Goal: Task Accomplishment & Management: Complete application form

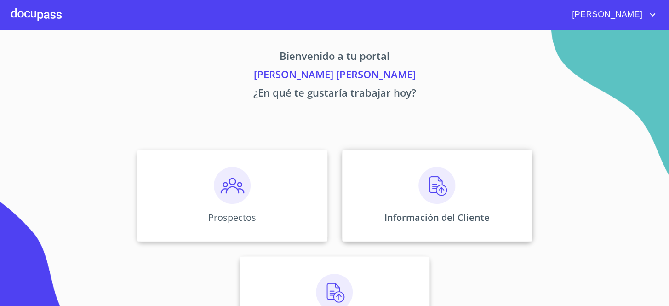
click at [372, 184] on div "Información del Cliente" at bounding box center [437, 195] width 190 height 92
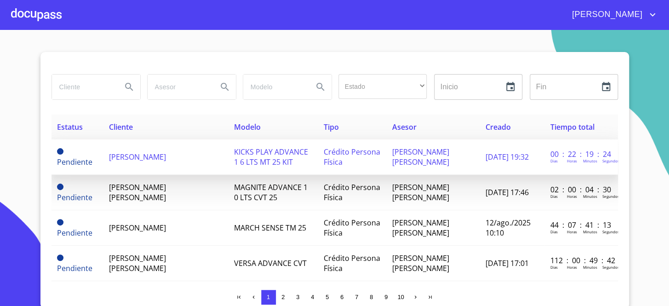
click at [240, 166] on span "KICKS PLAY ADVANCE 1 6 LTS MT 25 KIT" at bounding box center [271, 157] width 74 height 20
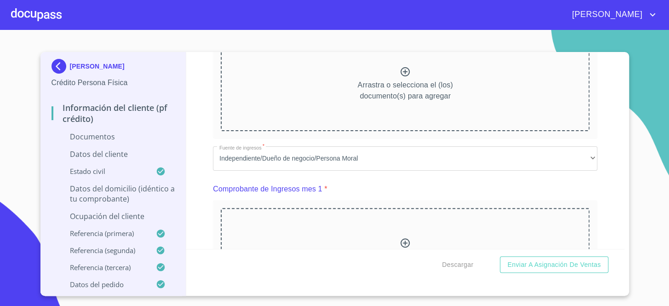
scroll to position [501, 0]
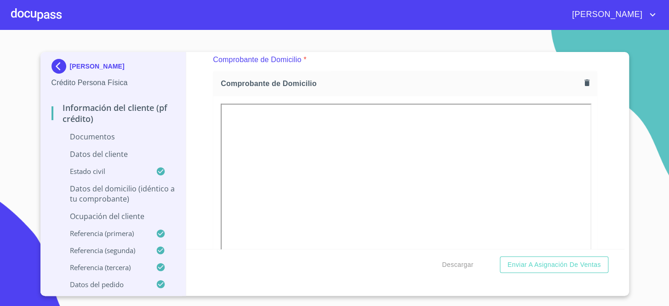
click at [592, 124] on div "Información del cliente (PF crédito) Documentos Documento de identificación.   …" at bounding box center [405, 150] width 438 height 197
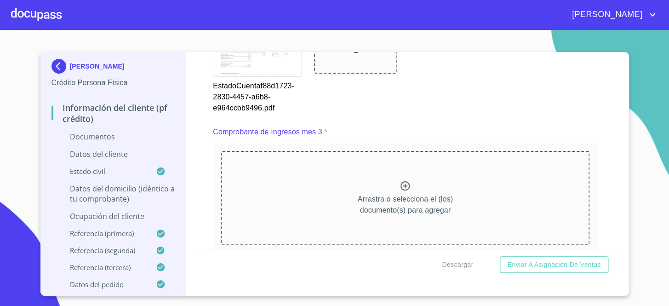
scroll to position [1672, 0]
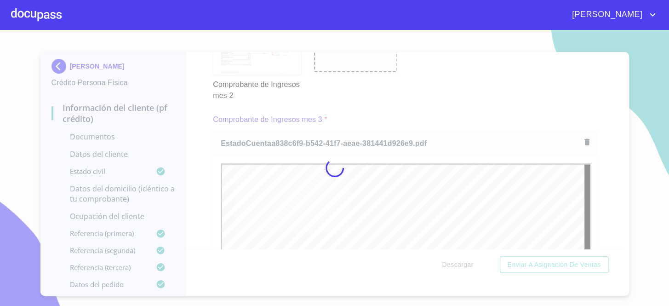
click at [420, 105] on div at bounding box center [334, 168] width 669 height 276
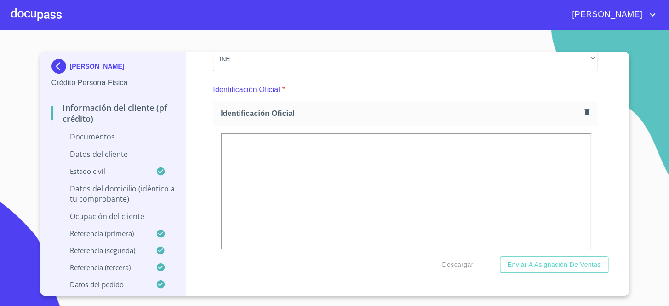
scroll to position [125, 0]
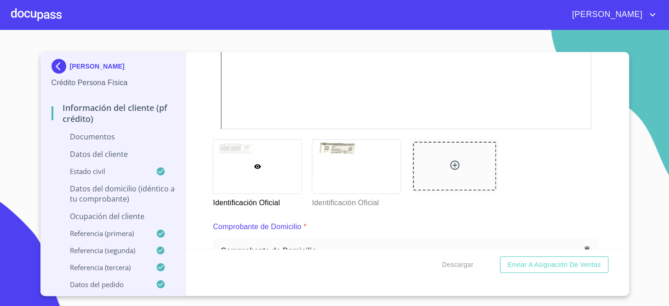
click at [294, 170] on div at bounding box center [257, 166] width 88 height 53
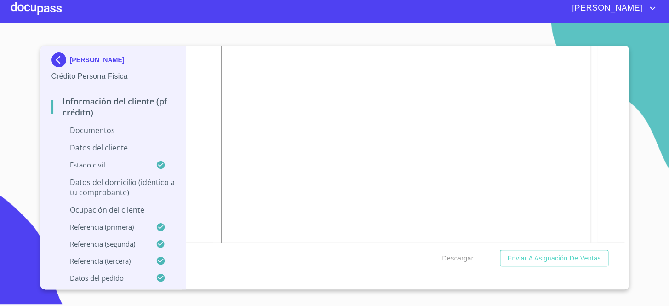
scroll to position [276, 0]
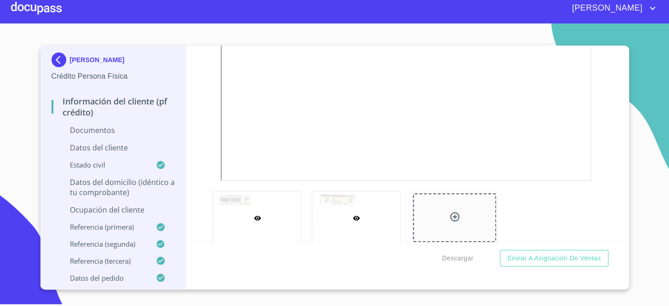
drag, startPoint x: 395, startPoint y: 216, endPoint x: 390, endPoint y: 211, distance: 6.5
click at [391, 212] on div "Identificación Oficial" at bounding box center [355, 225] width 99 height 80
click at [377, 207] on div at bounding box center [356, 217] width 88 height 53
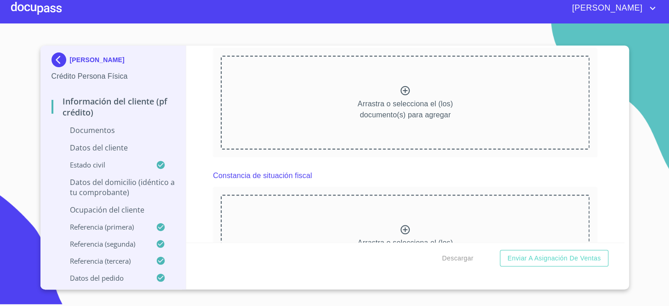
scroll to position [2113, 0]
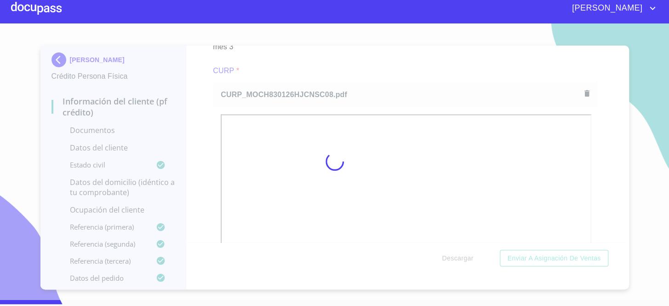
click at [373, 56] on div at bounding box center [334, 161] width 669 height 276
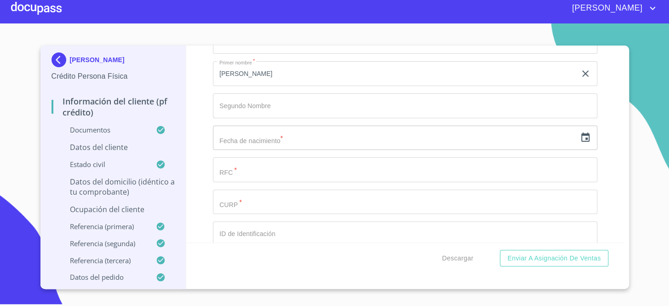
scroll to position [2740, 0]
click at [578, 139] on div "​" at bounding box center [405, 138] width 384 height 25
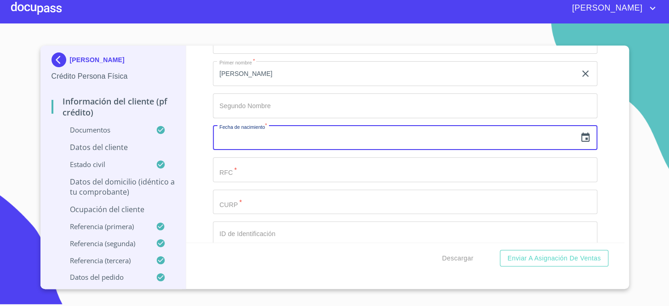
click at [581, 132] on icon "button" at bounding box center [585, 136] width 8 height 9
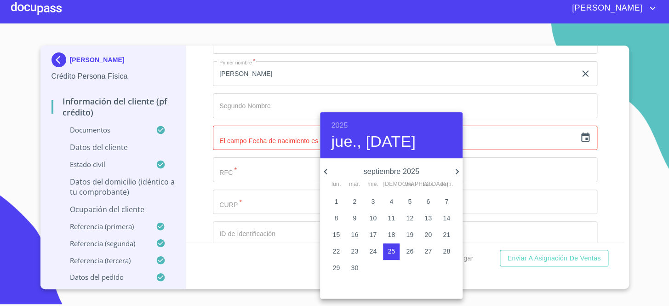
click at [327, 167] on icon "button" at bounding box center [325, 171] width 11 height 11
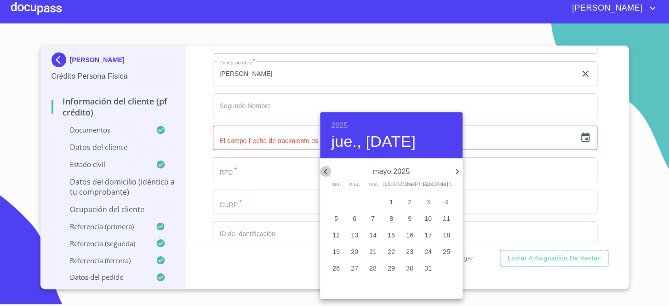
click at [327, 167] on icon "button" at bounding box center [325, 171] width 11 height 11
click at [444, 251] on p "26" at bounding box center [446, 250] width 7 height 9
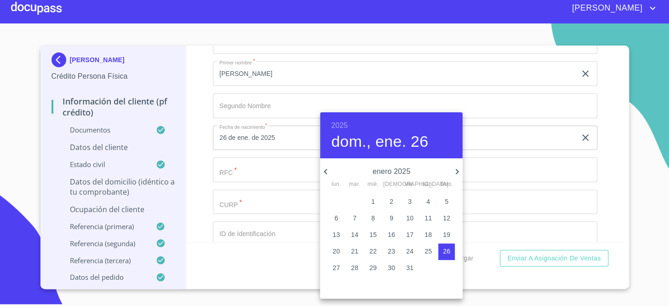
click at [342, 125] on h6 "2025" at bounding box center [339, 125] width 17 height 13
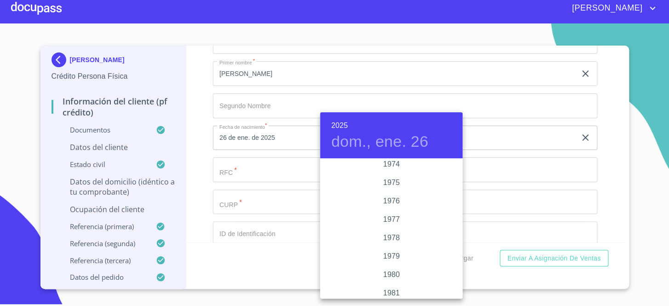
scroll to position [947, 0]
click at [389, 285] on div "1983" at bounding box center [391, 288] width 143 height 18
type input "26 de ene. de 1983"
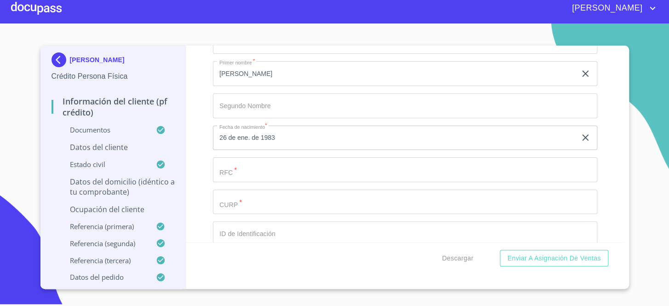
click at [292, 178] on div "Apellido [PERSON_NAME]   * [PERSON_NAME] ​ Apellido Materno   * [PERSON_NAME] ​…" at bounding box center [405, 186] width 384 height 392
click at [294, 169] on input "Documento de identificación.   *" at bounding box center [405, 169] width 384 height 25
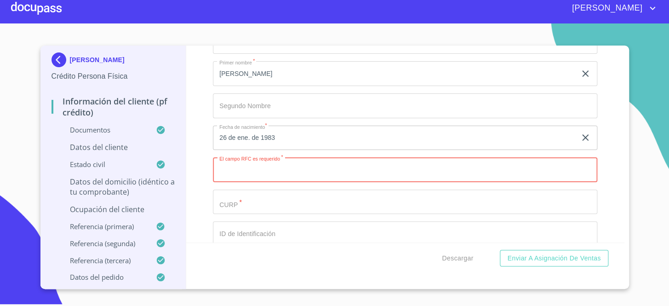
paste input "MOCH830126"
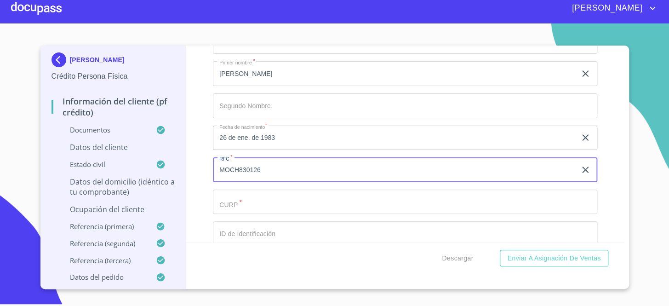
paste input "AC0"
type input "MOCH830126AC0"
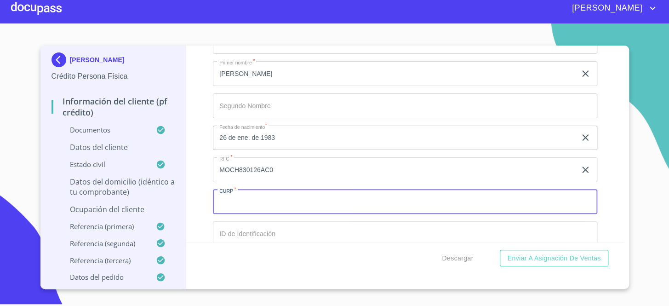
click at [322, 204] on input "Documento de identificación.   *" at bounding box center [405, 201] width 384 height 25
paste input "MOCH830126HJCNSC08"
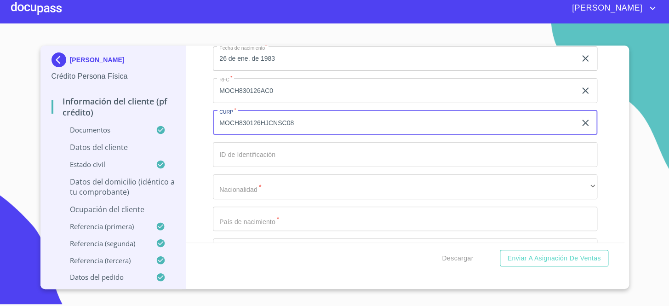
scroll to position [2824, 0]
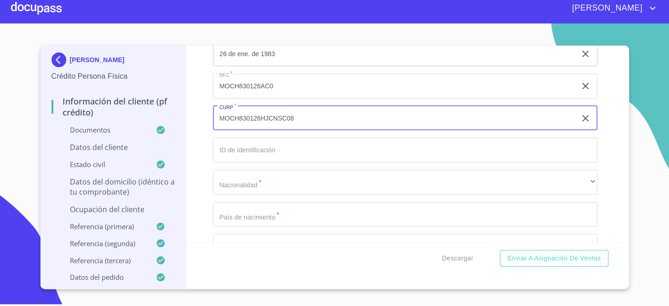
type input "MOCH830126HJCNSC08"
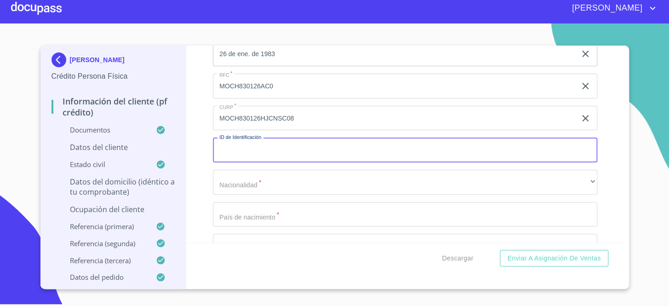
click at [271, 137] on input "Documento de identificación.   *" at bounding box center [405, 149] width 384 height 25
paste input "2526256143"
type input "2526256143"
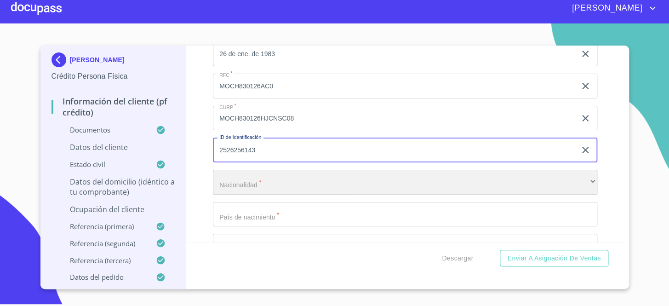
click at [336, 184] on div "​" at bounding box center [405, 182] width 384 height 25
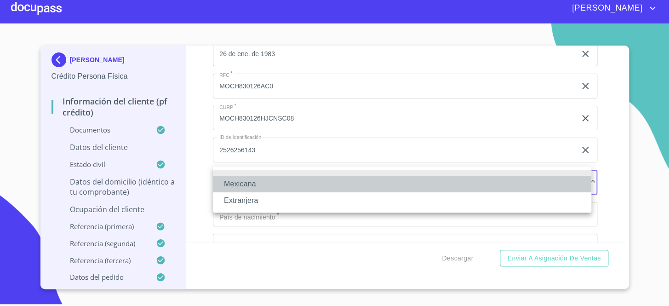
click at [277, 189] on li "Mexicana" at bounding box center [402, 184] width 378 height 17
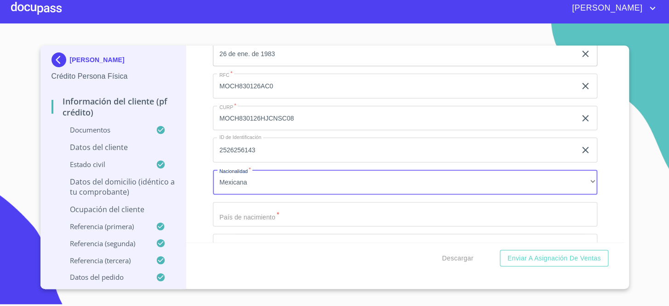
click at [279, 202] on input "Documento de identificación.   *" at bounding box center [405, 214] width 384 height 25
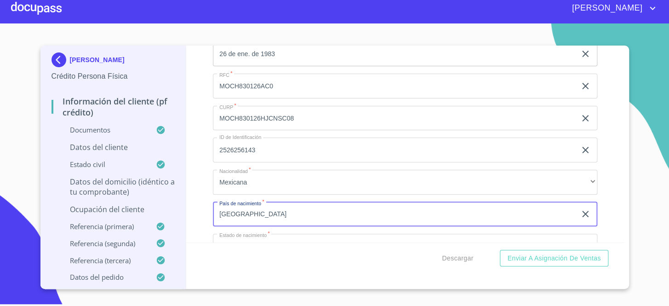
type input "[GEOGRAPHIC_DATA]"
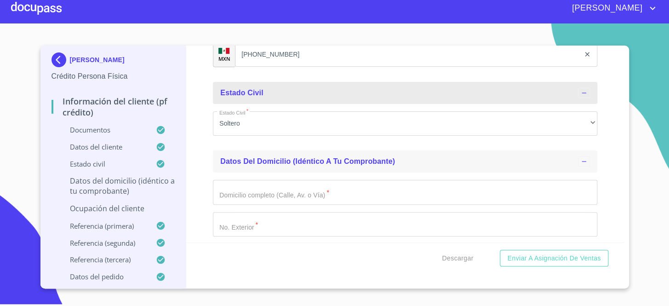
scroll to position [3121, 0]
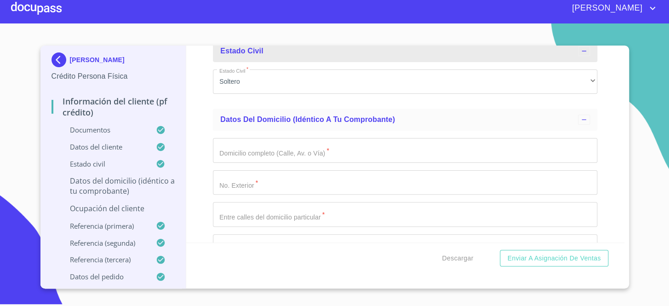
click at [280, 142] on input "Documento de identificación.   *" at bounding box center [405, 150] width 384 height 25
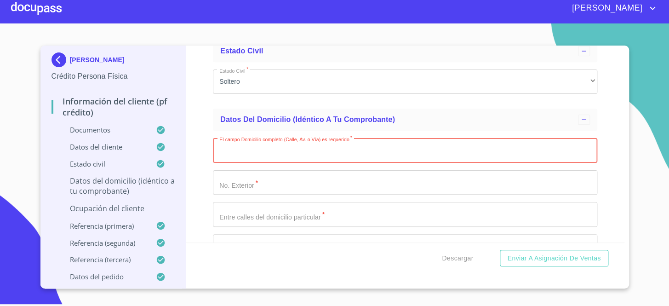
paste input "RTURO [PERSON_NAME]"
click at [219, 145] on input "RTURO [PERSON_NAME]" at bounding box center [394, 150] width 363 height 25
type input "[PERSON_NAME]"
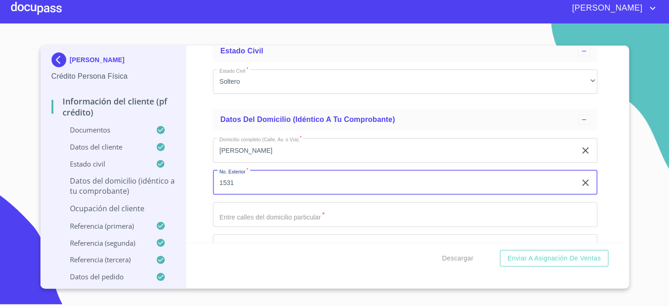
type input "1531"
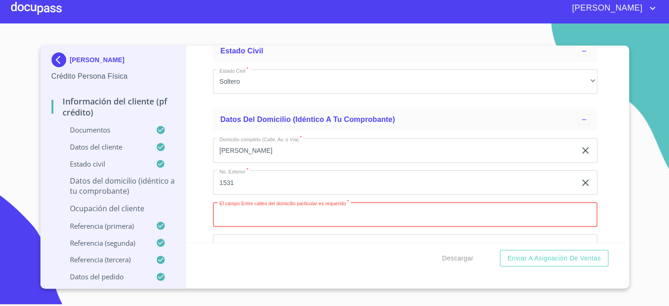
paste input "[PERSON_NAME] [PERSON_NAME]"
type input "[PERSON_NAME] [PERSON_NAME]"
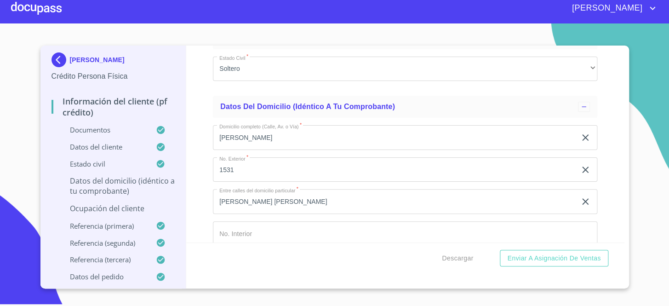
scroll to position [3252, 0]
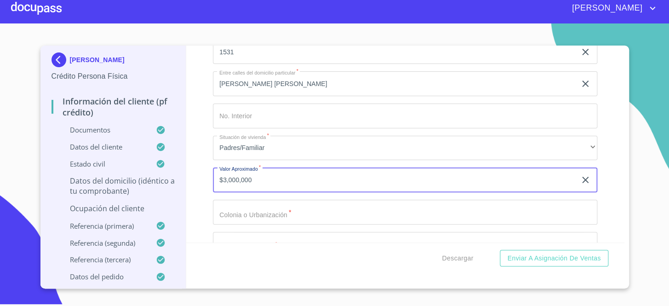
type input "$3,000,000"
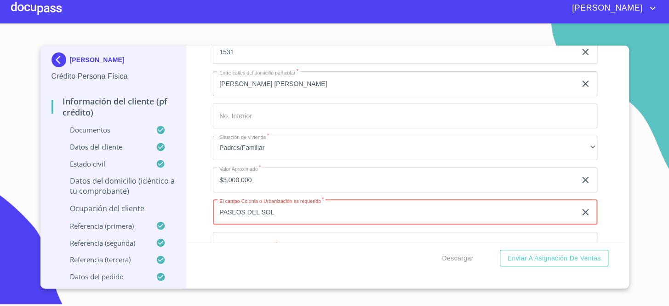
type input "PASEOS DEL SOL"
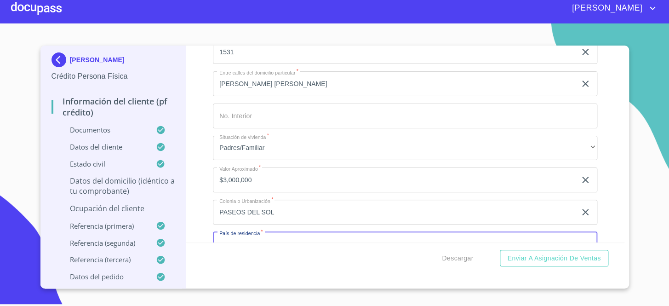
scroll to position [3262, 0]
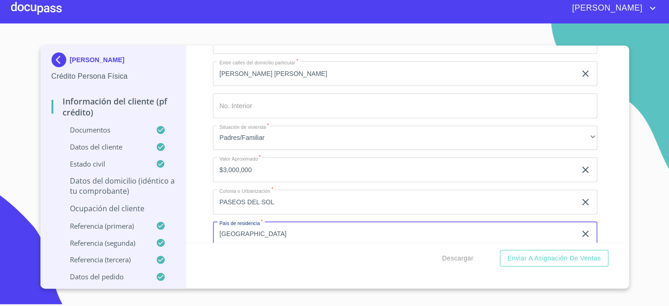
type input "[GEOGRAPHIC_DATA]"
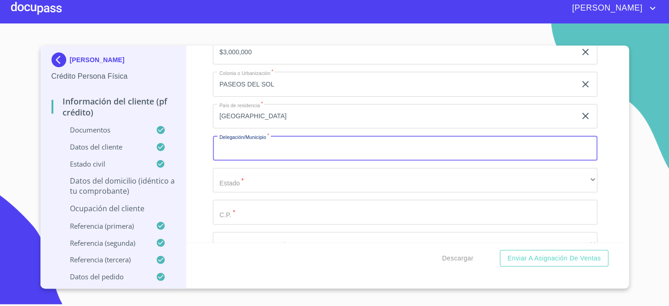
type input "J"
type input "ZAPOPAN"
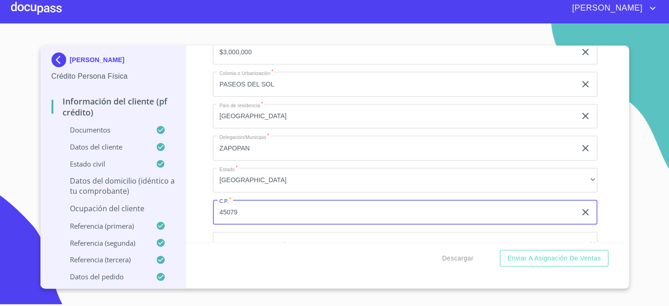
type input "45079"
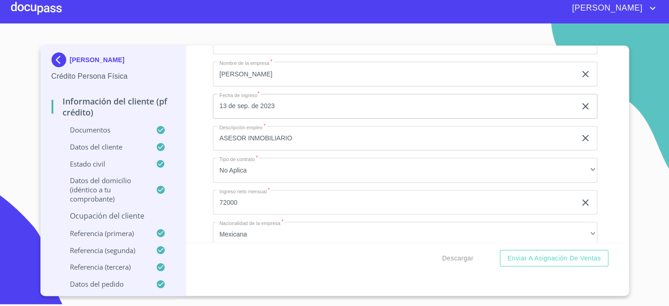
scroll to position [3768, 0]
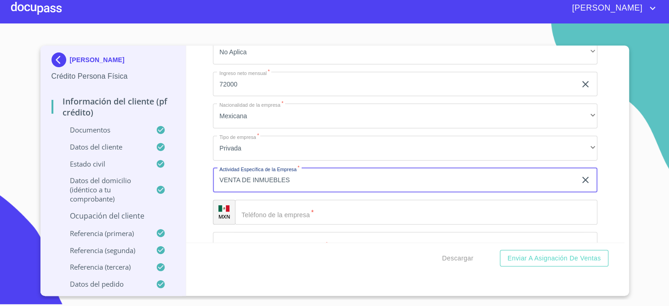
type input "VENTA DE INMUEBLES"
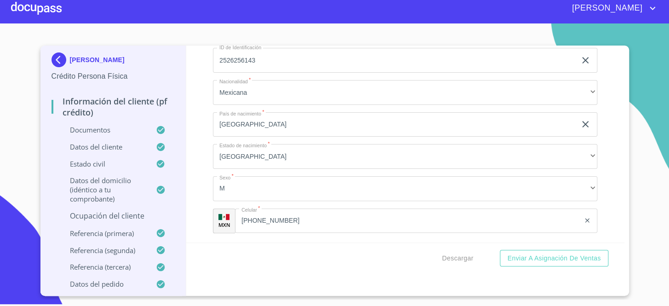
scroll to position [2974, 0]
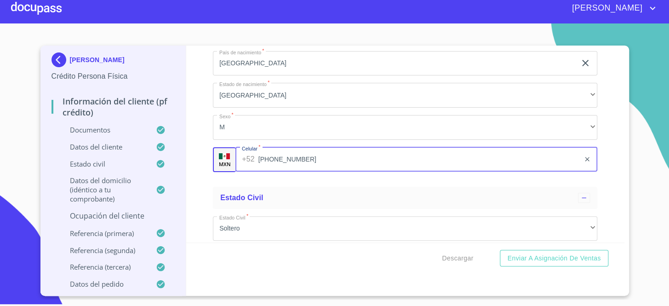
drag, startPoint x: 283, startPoint y: 155, endPoint x: 262, endPoint y: 156, distance: 21.2
click at [262, 156] on input "[PHONE_NUMBER]" at bounding box center [419, 159] width 322 height 25
click at [298, 157] on input "[PHONE_NUMBER]" at bounding box center [419, 159] width 322 height 25
drag, startPoint x: 296, startPoint y: 154, endPoint x: 270, endPoint y: 150, distance: 25.9
click at [270, 150] on input "[PHONE_NUMBER]" at bounding box center [419, 159] width 322 height 25
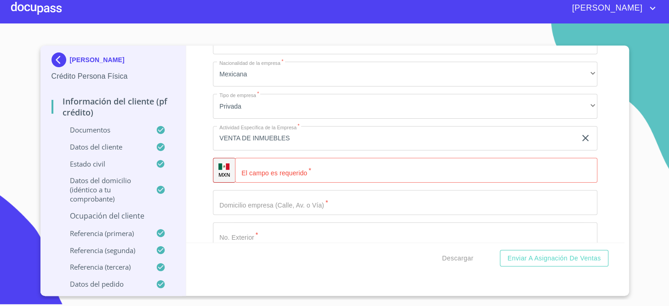
scroll to position [3894, 0]
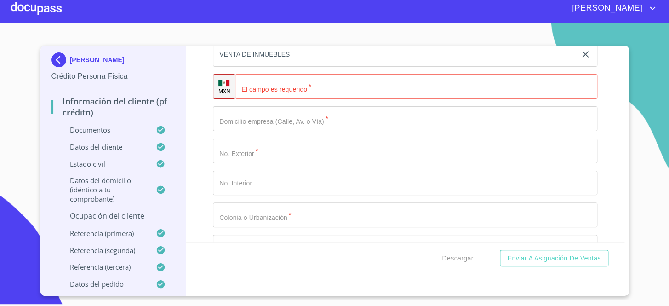
click at [275, 86] on input "Documento de identificación.   *" at bounding box center [416, 86] width 362 height 25
paste input "[PHONE_NUMBER]"
type input "[PHONE_NUMBER]"
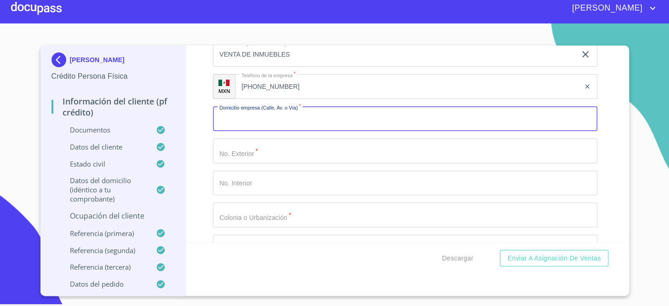
paste input "RTURO [PERSON_NAME]"
click at [217, 111] on input "RTURO [PERSON_NAME]" at bounding box center [394, 118] width 363 height 25
type input "[PERSON_NAME]"
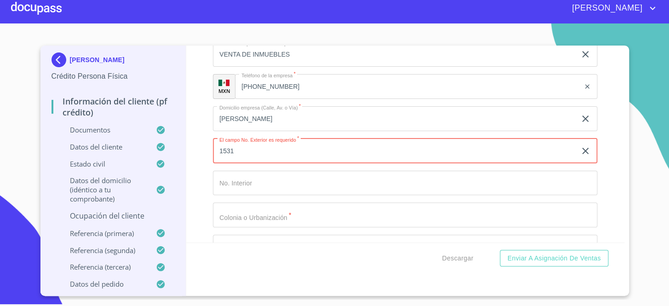
type input "1531"
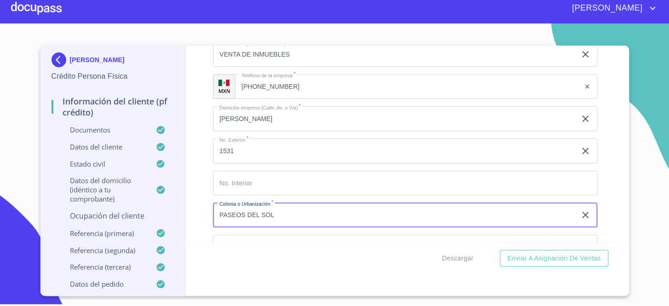
type input "PASEOS DEL SOL"
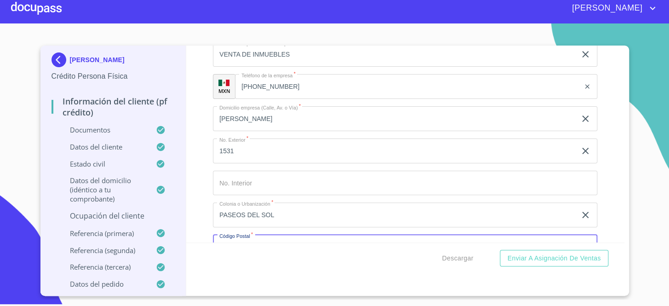
scroll to position [3907, 0]
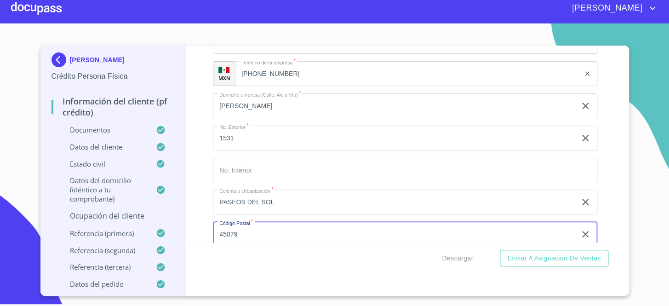
type input "45079"
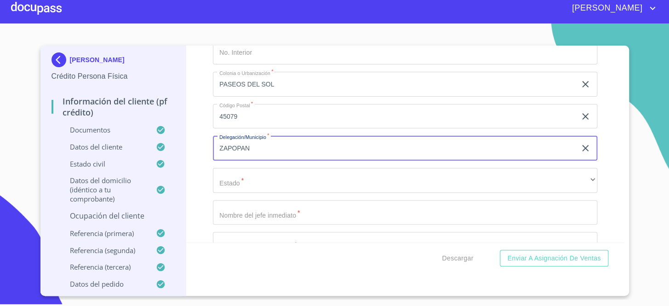
type input "ZAPOPAN"
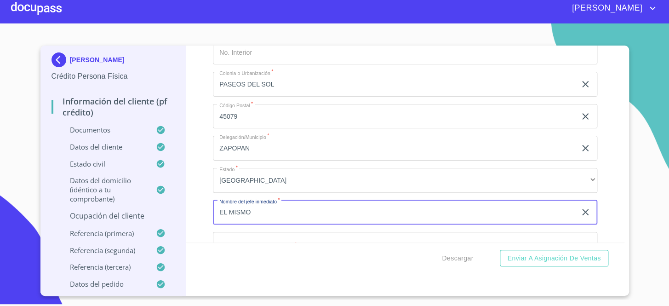
type input "EL MISMO"
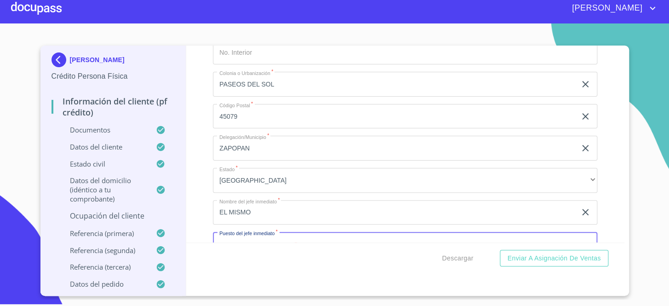
scroll to position [4034, 0]
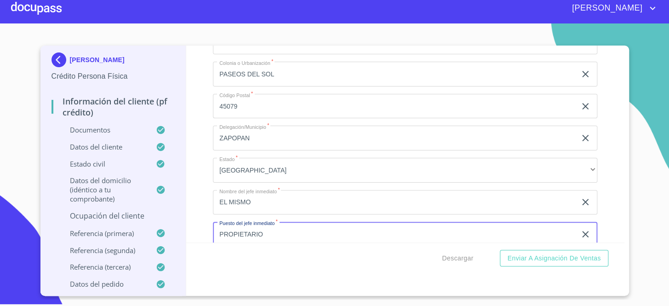
type input "PROPIETARIO"
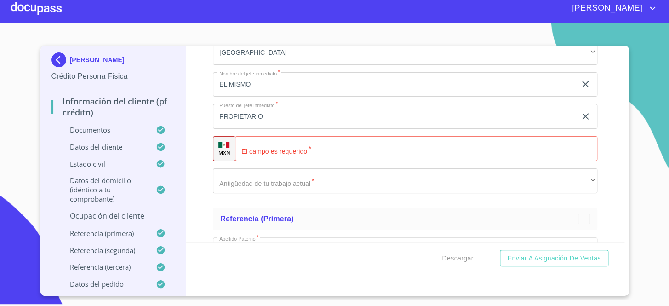
click at [193, 88] on div "Información del cliente (PF crédito) Documentos Documento de identificación.   …" at bounding box center [405, 144] width 438 height 197
click at [251, 144] on div "+52 ​" at bounding box center [416, 148] width 362 height 25
paste input "[PHONE_NUMBER]"
type input "[PHONE_NUMBER]"
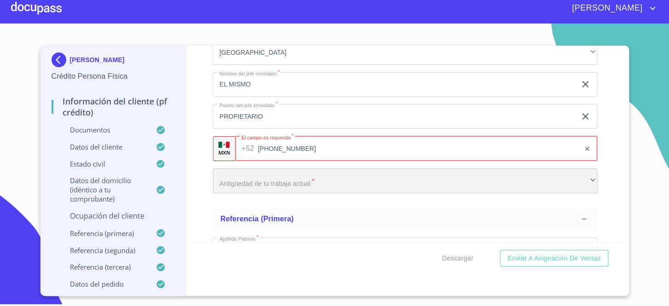
click at [253, 176] on div "​" at bounding box center [405, 180] width 384 height 25
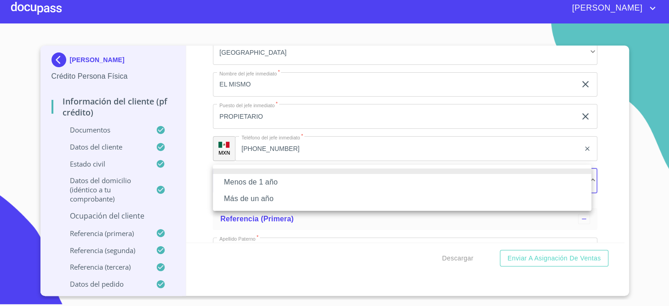
click at [257, 196] on li "Más de un año" at bounding box center [402, 198] width 378 height 17
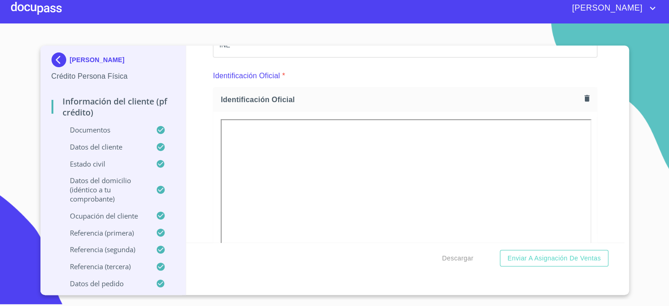
scroll to position [0, 0]
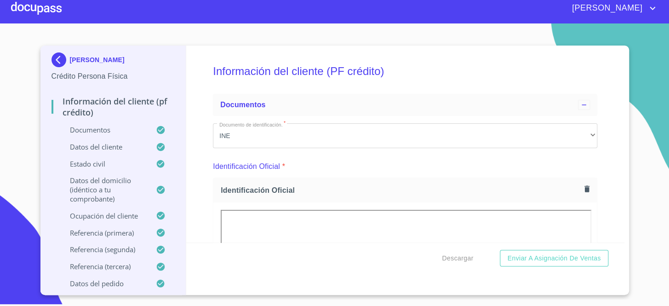
click at [449, 243] on div "Descargar Enviar a Asignación de Ventas" at bounding box center [405, 257] width 438 height 31
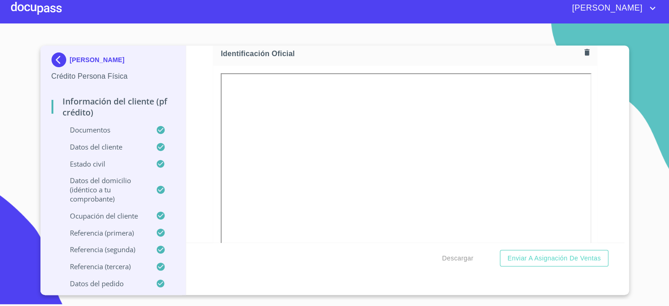
scroll to position [167, 0]
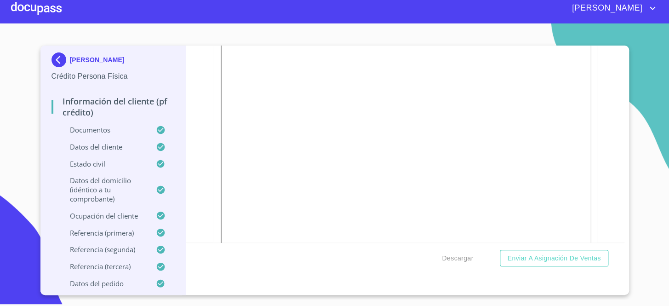
click at [656, 63] on section "[PERSON_NAME] Crédito Persona Física Información del cliente (PF crédito) Docum…" at bounding box center [334, 161] width 669 height 276
click at [466, 258] on span "Descargar" at bounding box center [457, 257] width 31 height 11
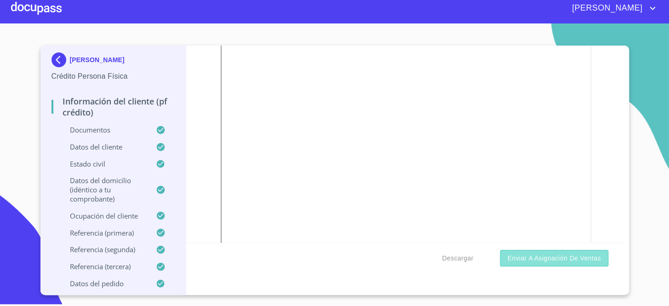
click at [546, 252] on span "Enviar a Asignación de Ventas" at bounding box center [553, 257] width 93 height 11
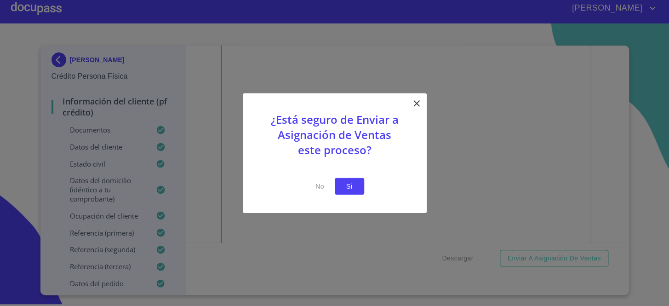
click at [349, 183] on span "Si" at bounding box center [349, 185] width 15 height 11
